Goal: Information Seeking & Learning: Learn about a topic

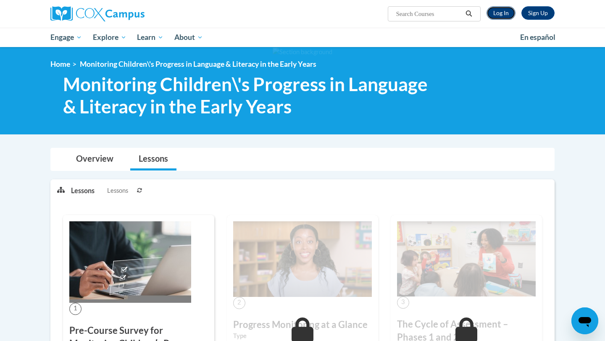
click at [504, 13] on link "Log In" at bounding box center [500, 12] width 29 height 13
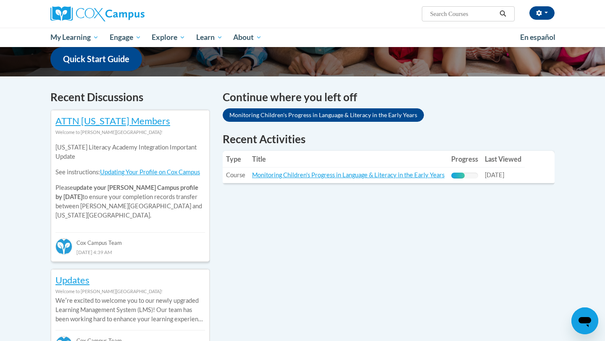
scroll to position [219, 0]
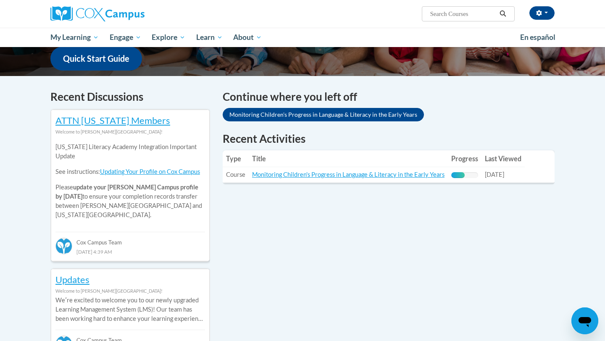
click at [369, 164] on th "Title" at bounding box center [348, 158] width 199 height 17
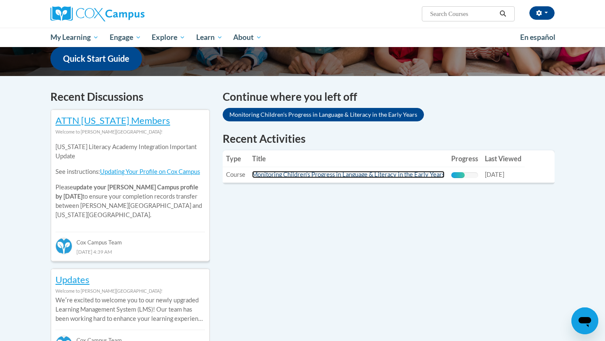
click at [369, 173] on link "Monitoring Children's Progress in Language & Literacy in the Early Years" at bounding box center [348, 174] width 192 height 7
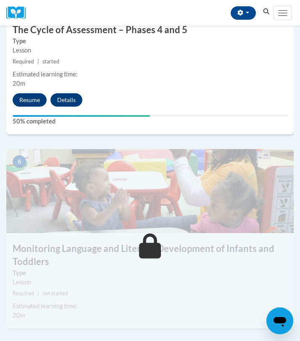
scroll to position [1166, 0]
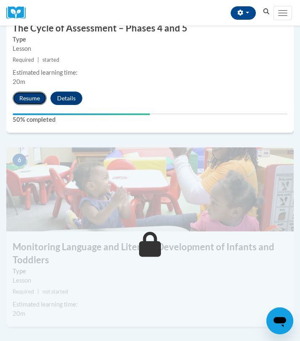
click at [32, 97] on button "Resume" at bounding box center [30, 98] width 34 height 13
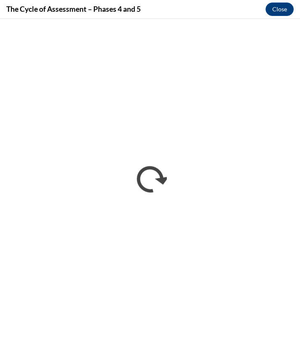
scroll to position [0, 0]
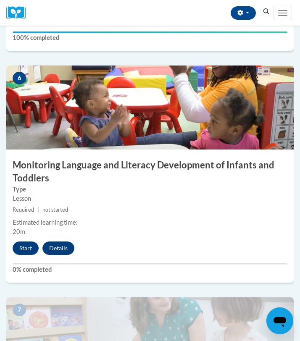
scroll to position [1249, 0]
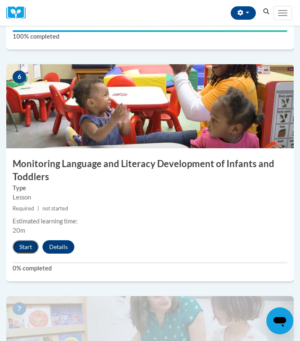
click at [28, 250] on button "Start" at bounding box center [26, 246] width 26 height 13
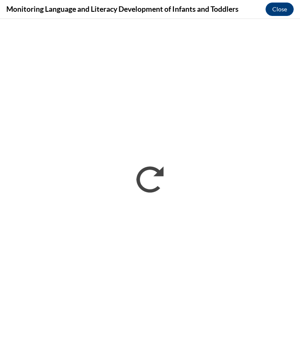
scroll to position [0, 0]
